Goal: Navigation & Orientation: Go to known website

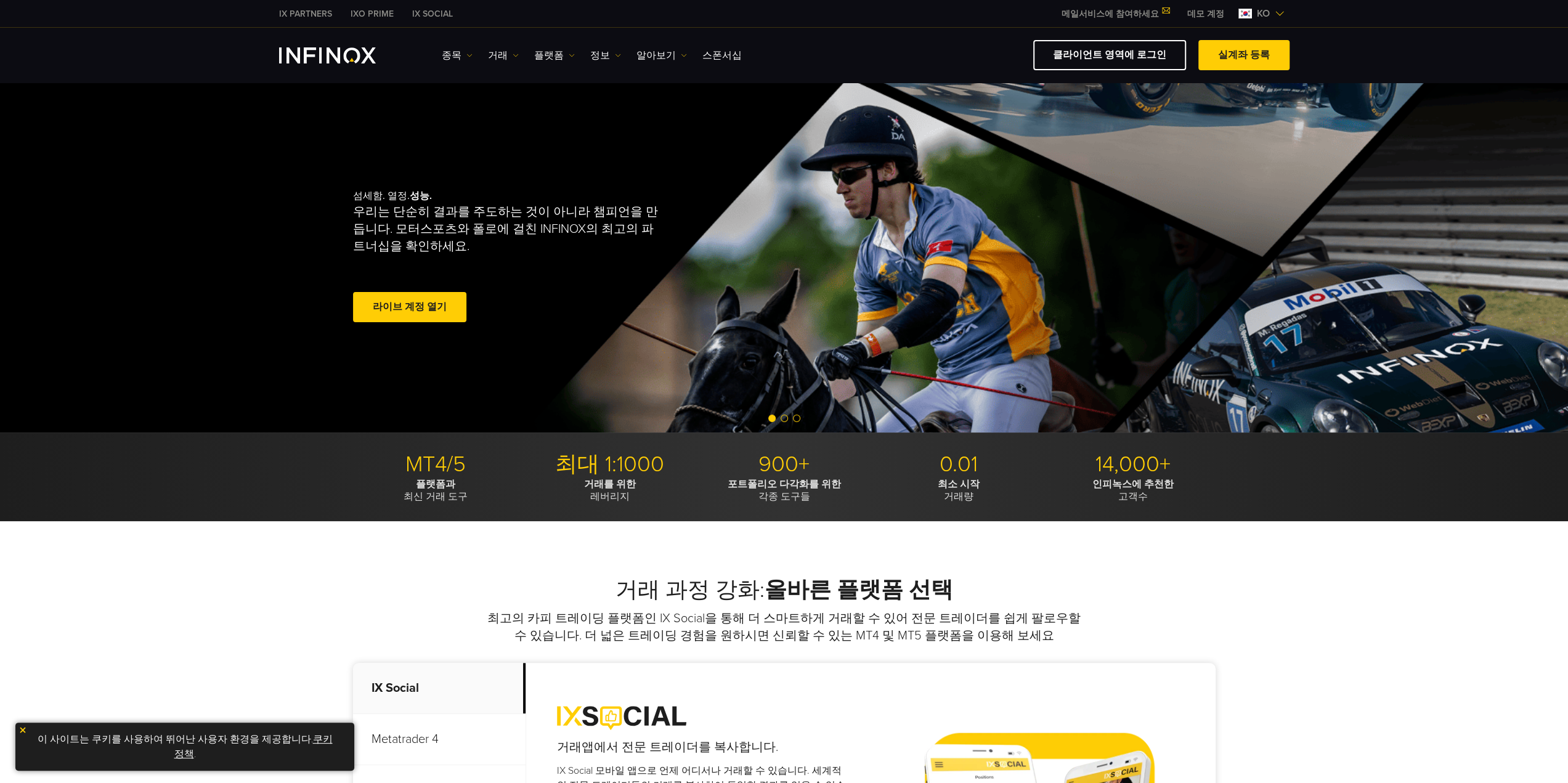
click at [1216, 16] on link "데모 계정" at bounding box center [1205, 14] width 55 height 13
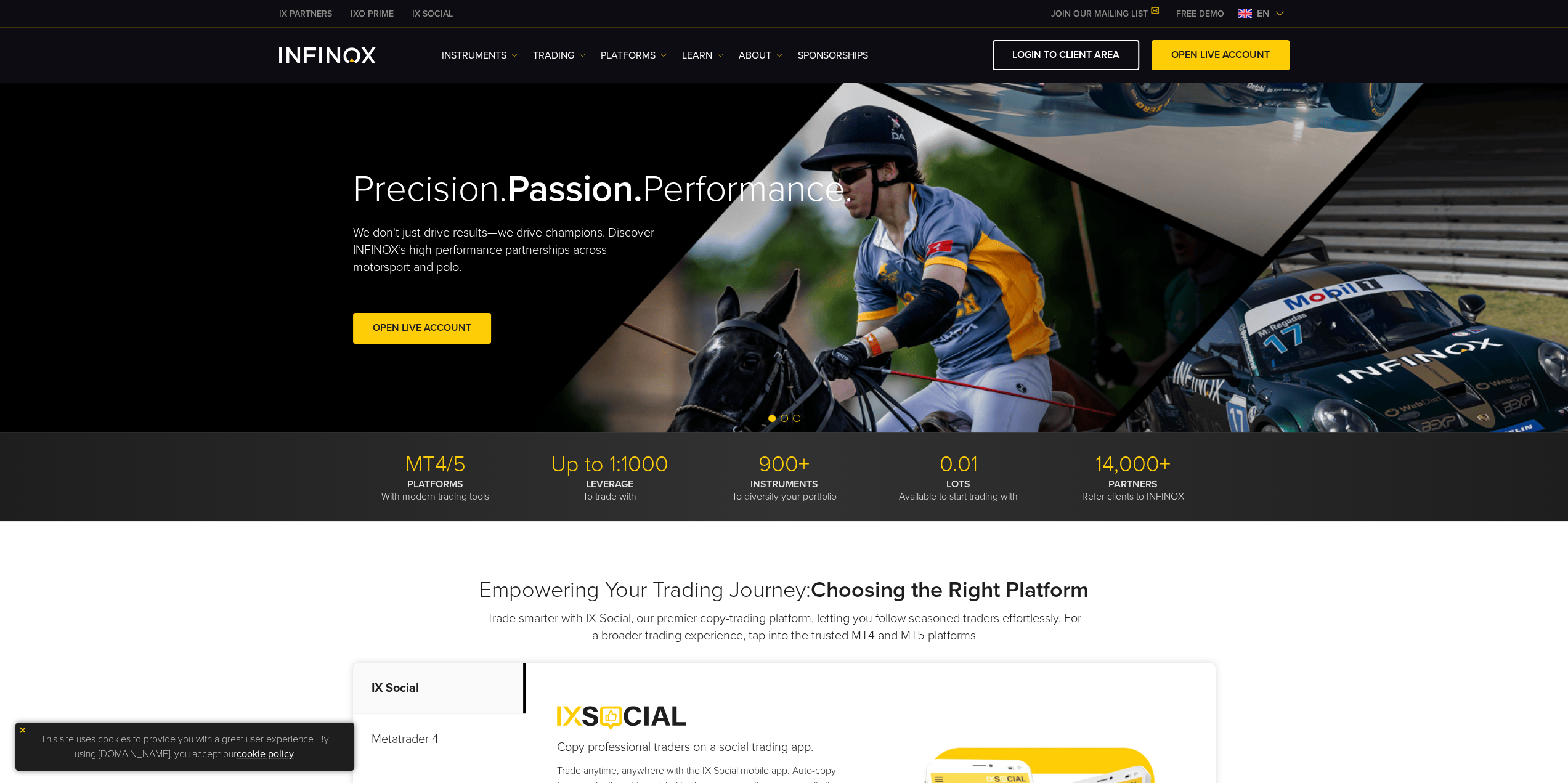
click at [1285, 10] on div "en" at bounding box center [1261, 13] width 56 height 15
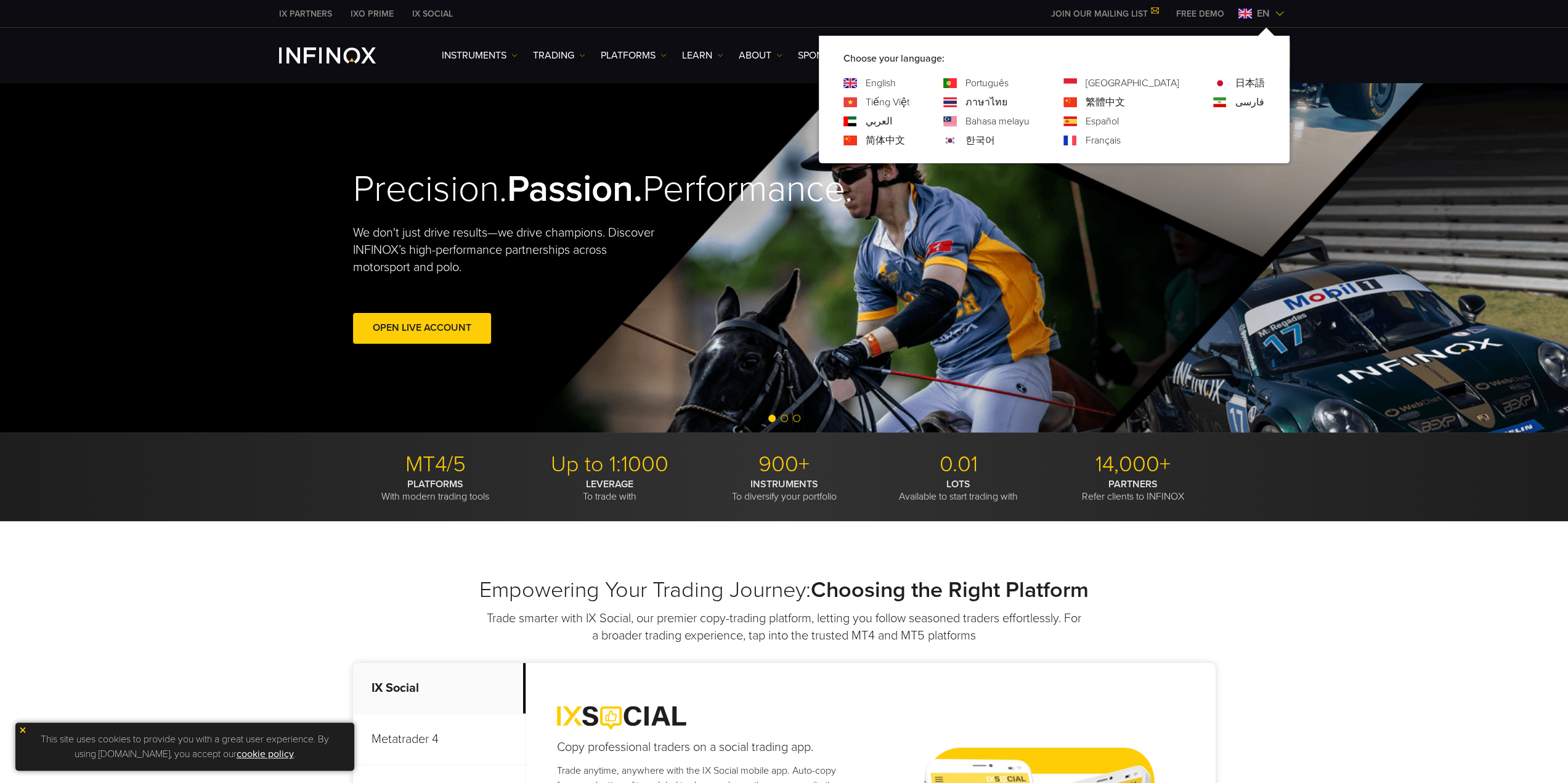
click at [1008, 142] on div "한국어" at bounding box center [986, 140] width 86 height 15
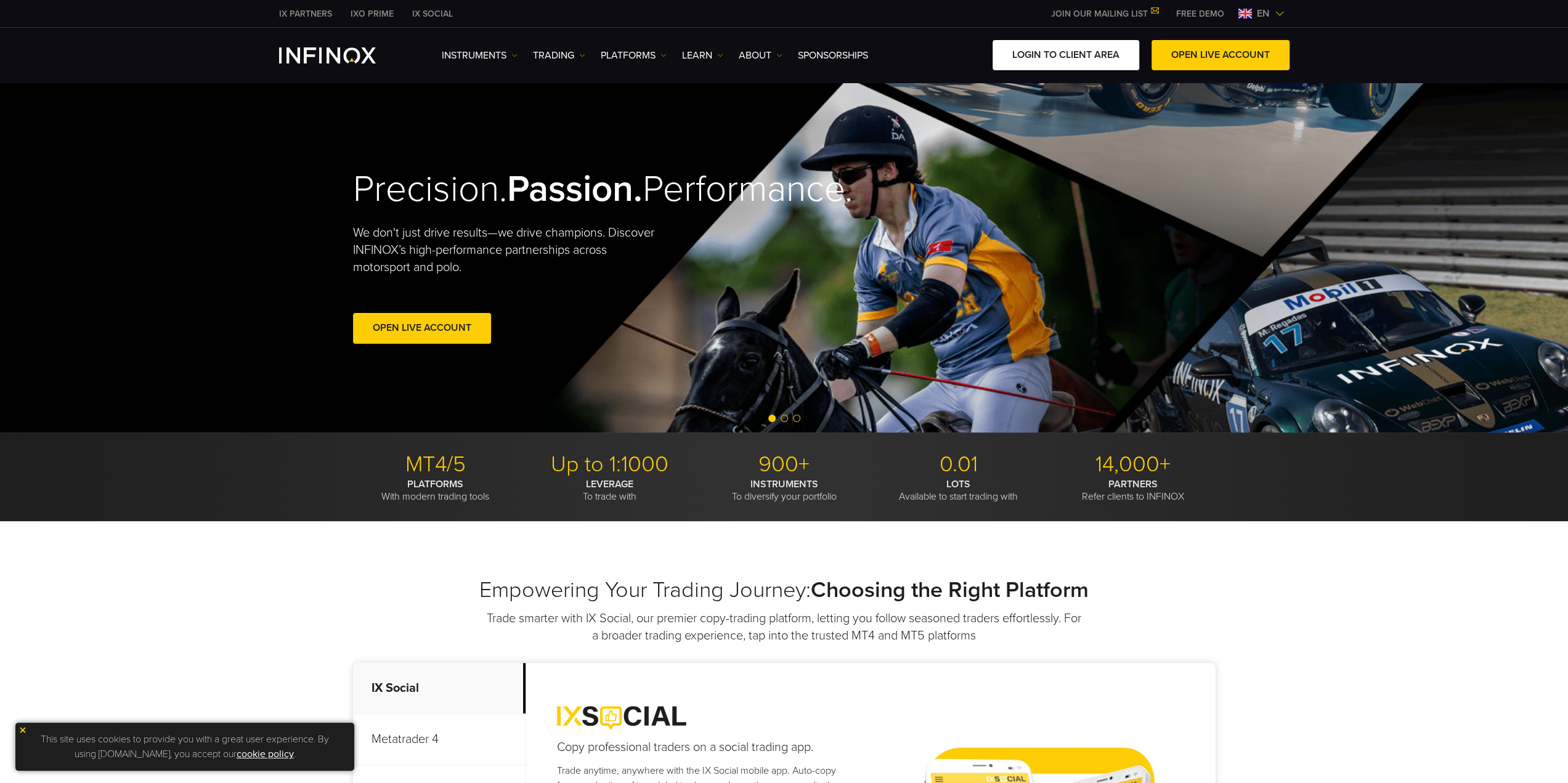
click at [1087, 61] on link "LOGIN TO CLIENT AREA" at bounding box center [1066, 55] width 147 height 30
